Goal: Task Accomplishment & Management: Manage account settings

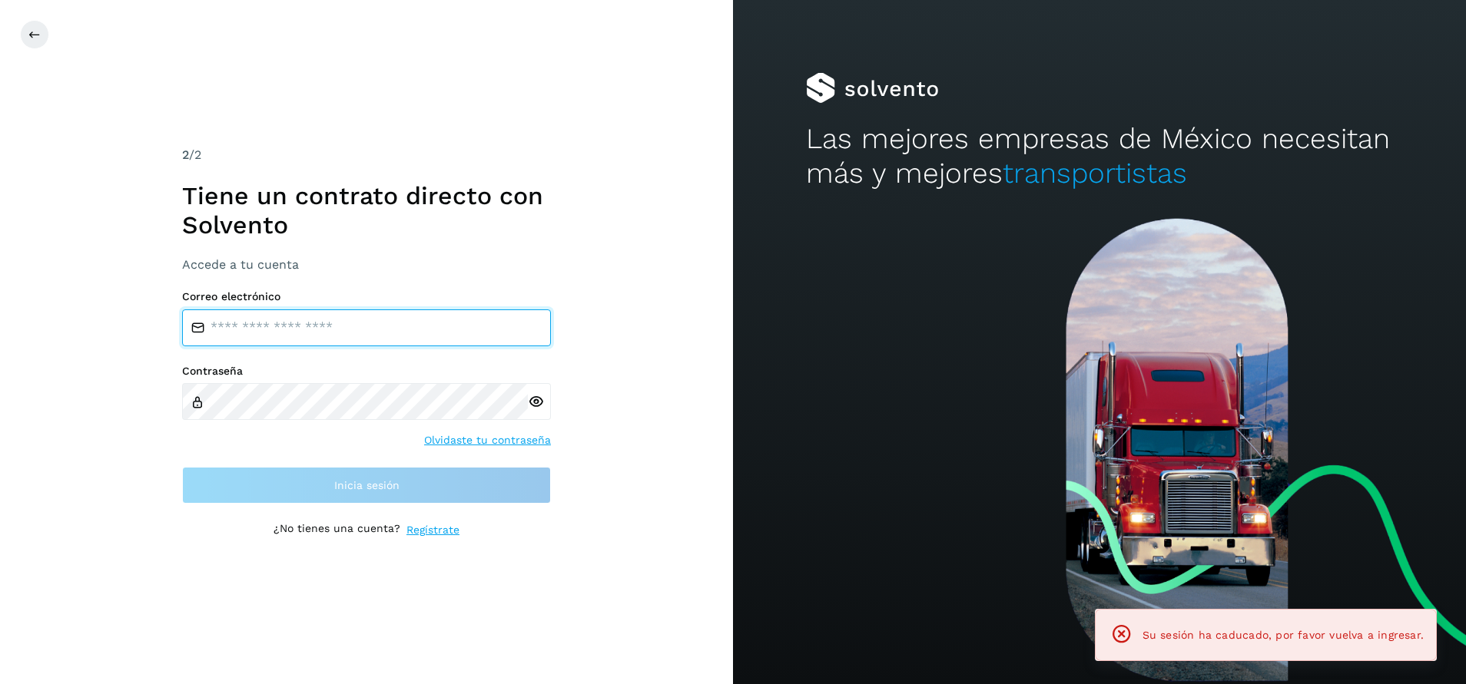
type input "**********"
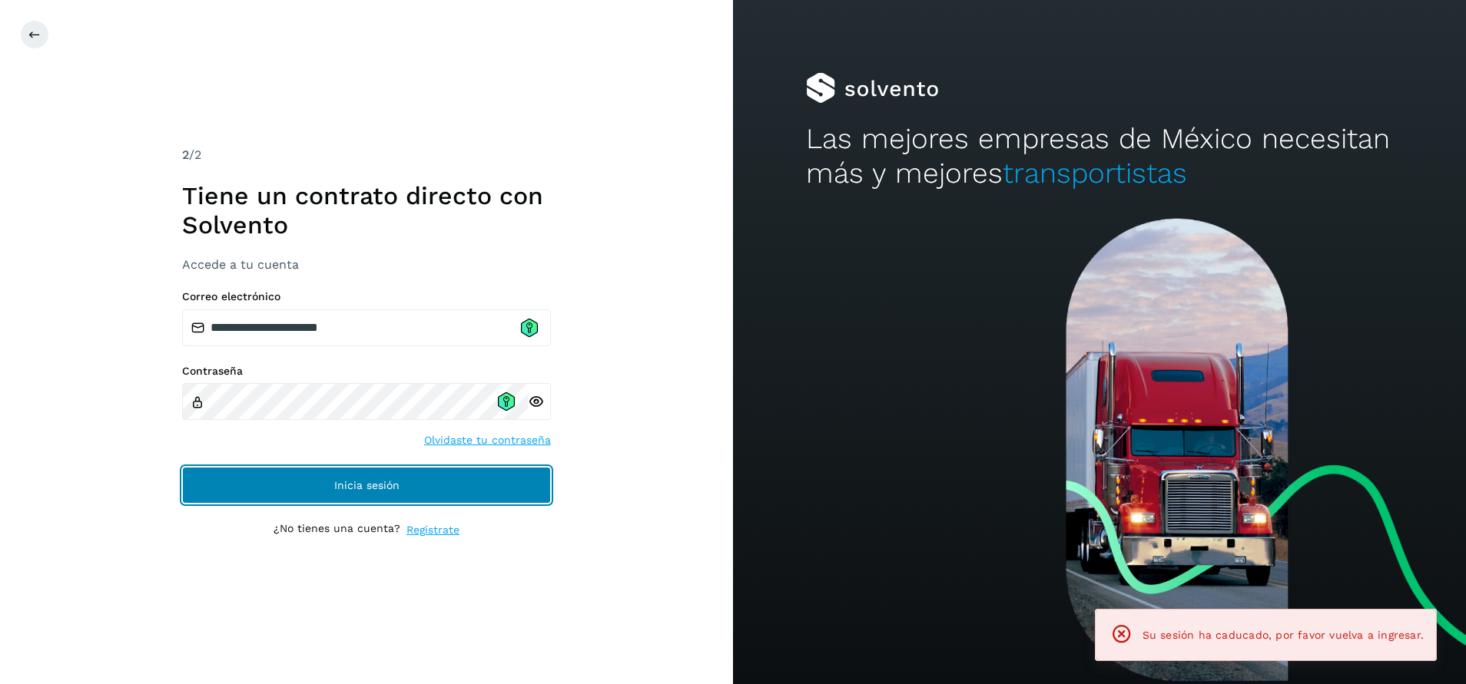
click at [393, 489] on span "Inicia sesión" at bounding box center [366, 485] width 65 height 11
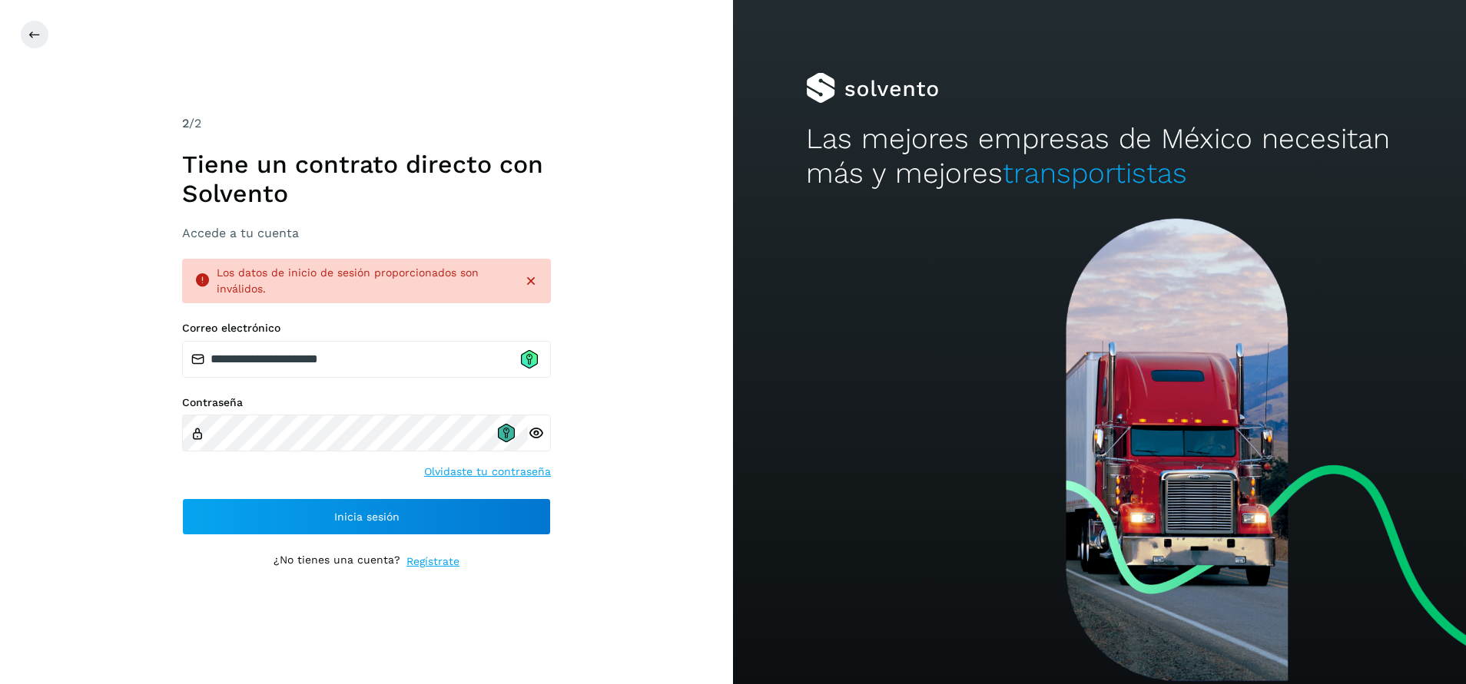
click at [514, 437] on icon at bounding box center [506, 433] width 17 height 18
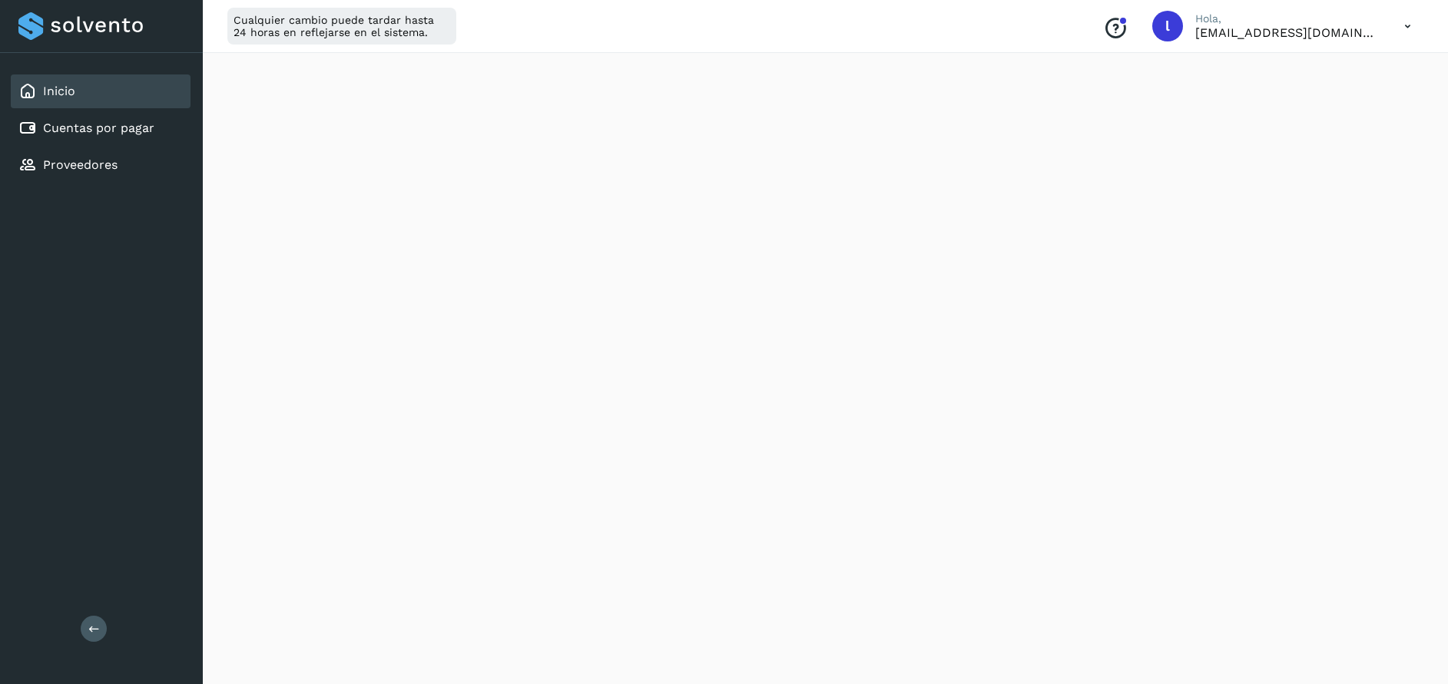
scroll to position [190, 0]
